Goal: Information Seeking & Learning: Learn about a topic

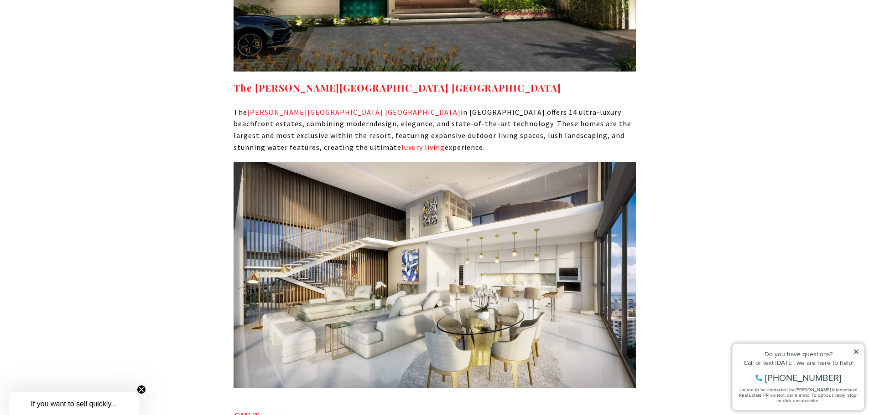
scroll to position [5152, 0]
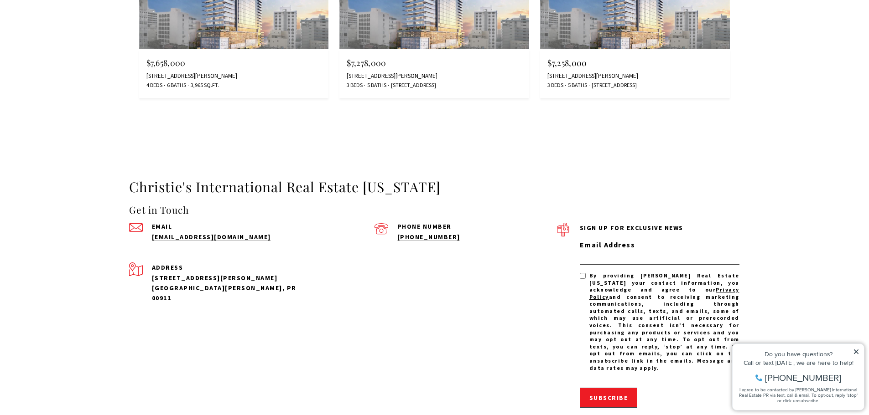
scroll to position [2508, 0]
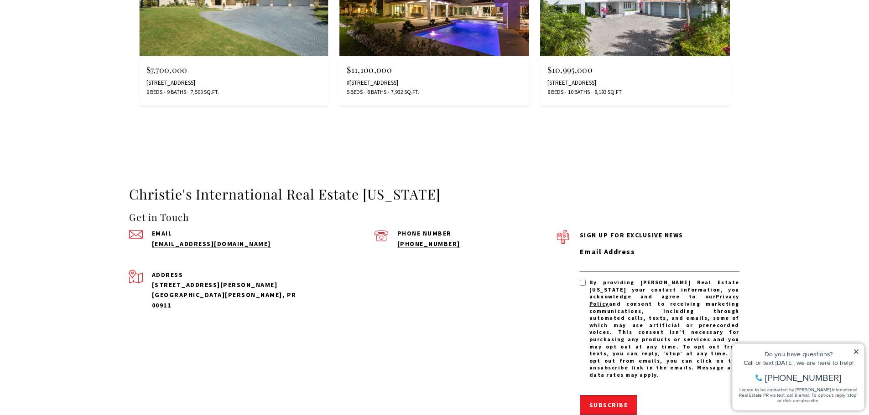
scroll to position [1596, 0]
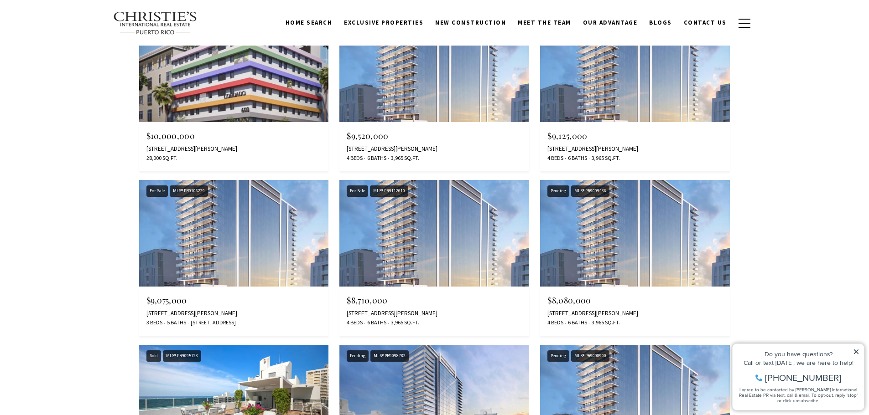
scroll to position [1003, 0]
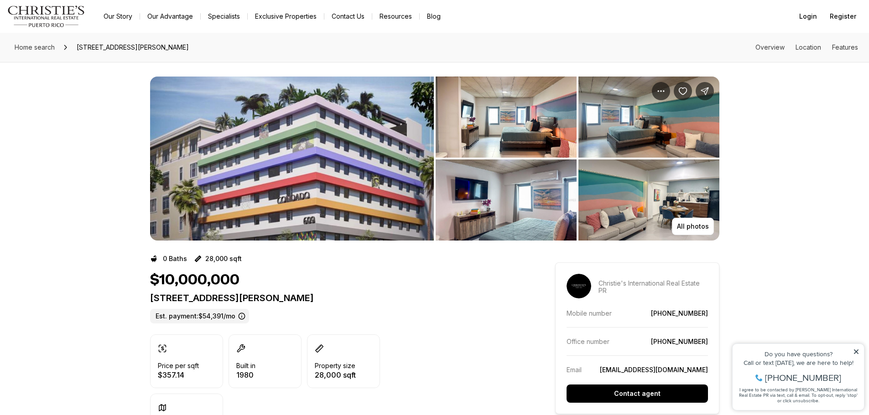
click at [355, 154] on img "View image gallery" at bounding box center [292, 159] width 284 height 164
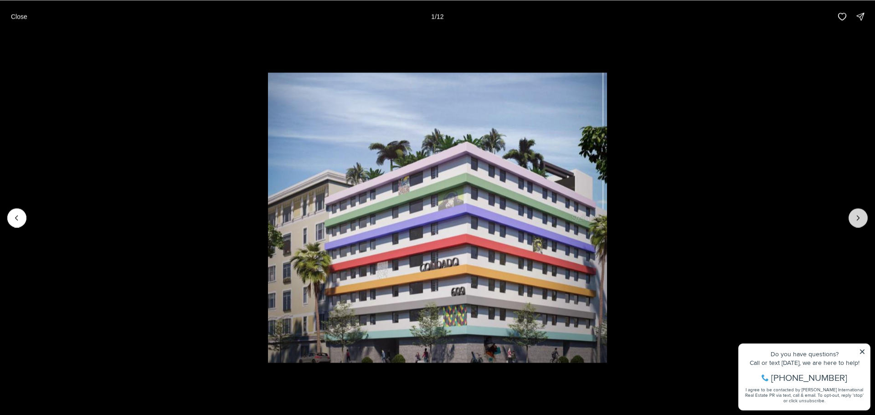
click at [858, 217] on icon "Next slide" at bounding box center [858, 217] width 9 height 9
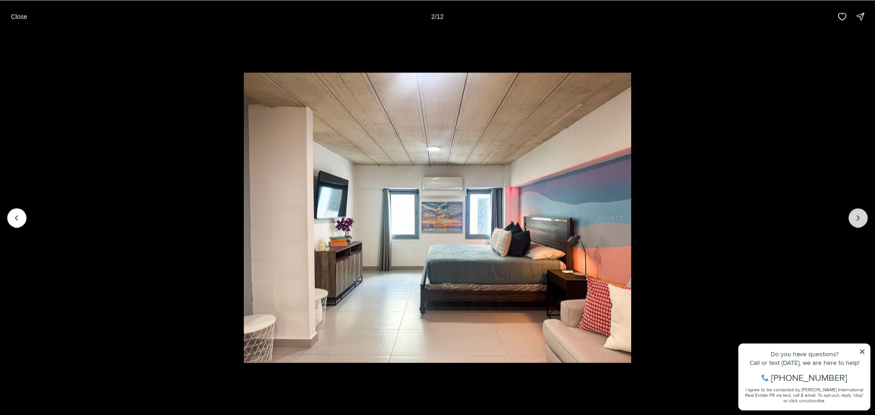
click at [858, 217] on icon "Next slide" at bounding box center [858, 217] width 9 height 9
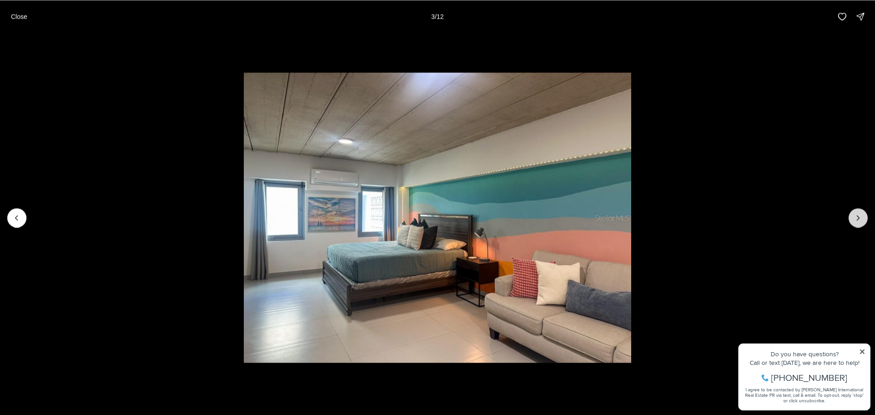
click at [858, 217] on icon "Next slide" at bounding box center [858, 217] width 9 height 9
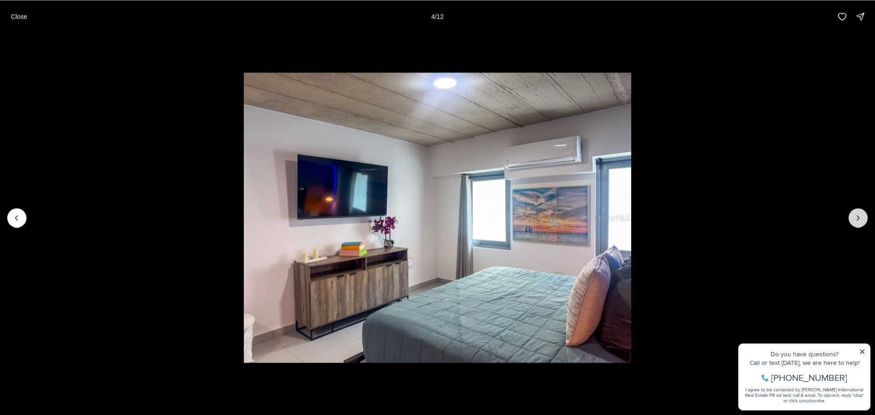
click at [858, 217] on icon "Next slide" at bounding box center [858, 217] width 9 height 9
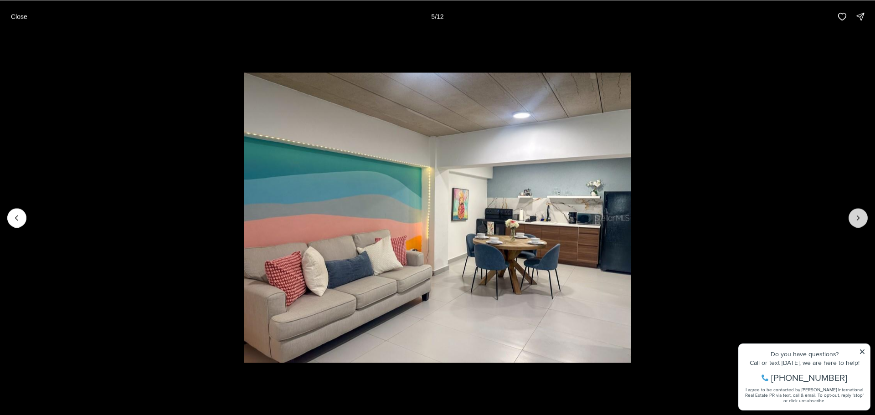
click at [858, 217] on icon "Next slide" at bounding box center [858, 217] width 9 height 9
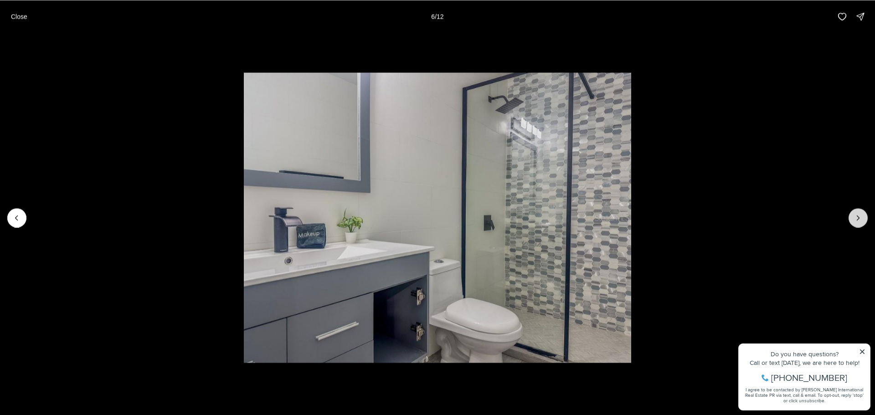
click at [858, 217] on icon "Next slide" at bounding box center [858, 217] width 9 height 9
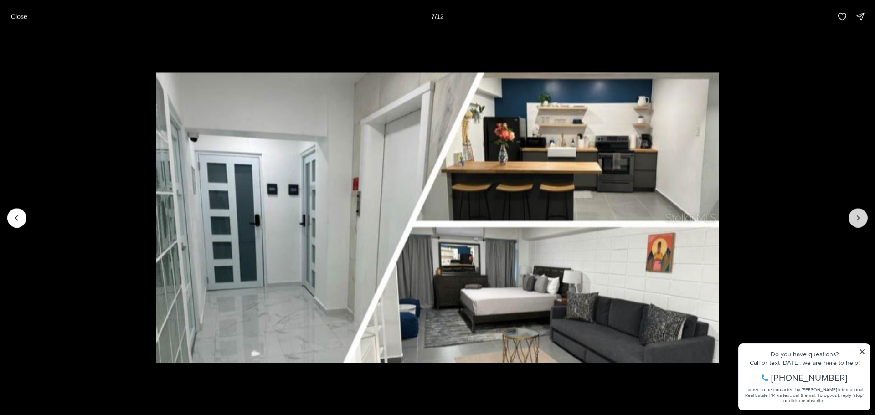
click at [858, 217] on icon "Next slide" at bounding box center [858, 217] width 9 height 9
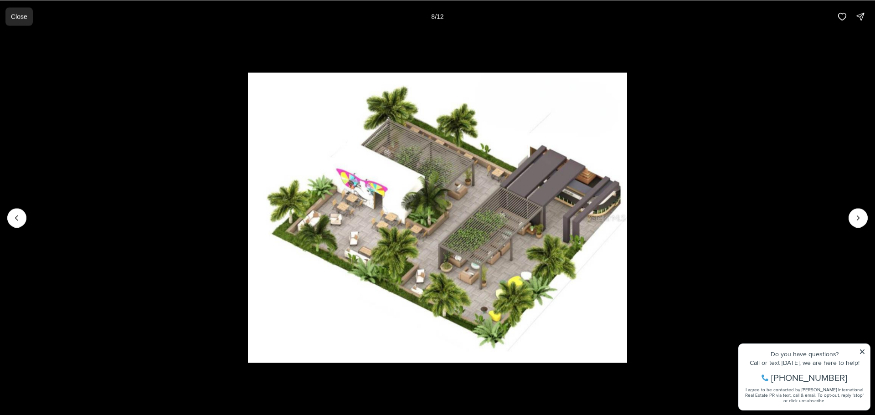
click at [17, 18] on p "Close" at bounding box center [19, 16] width 16 height 7
